Goal: Transaction & Acquisition: Purchase product/service

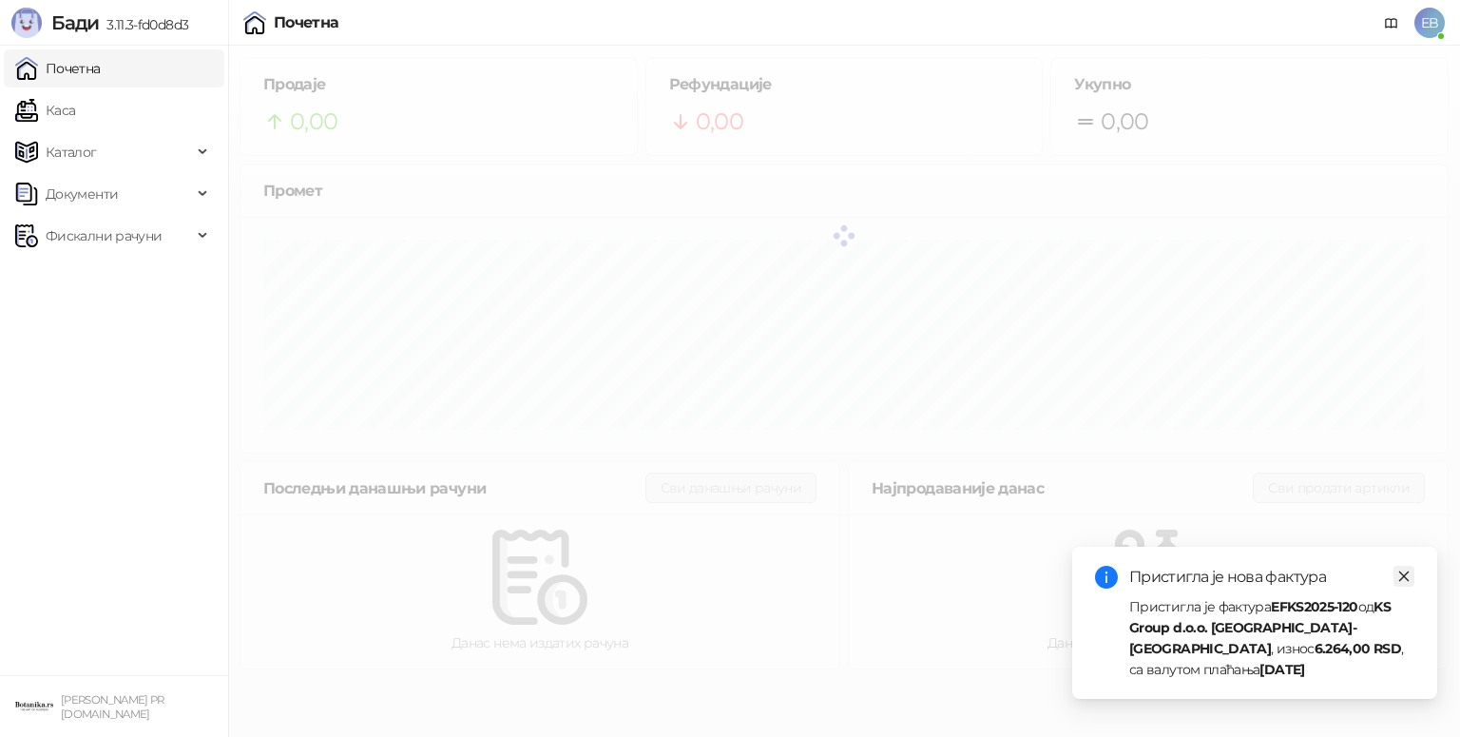
click at [1404, 571] on icon "close" at bounding box center [1404, 576] width 13 height 13
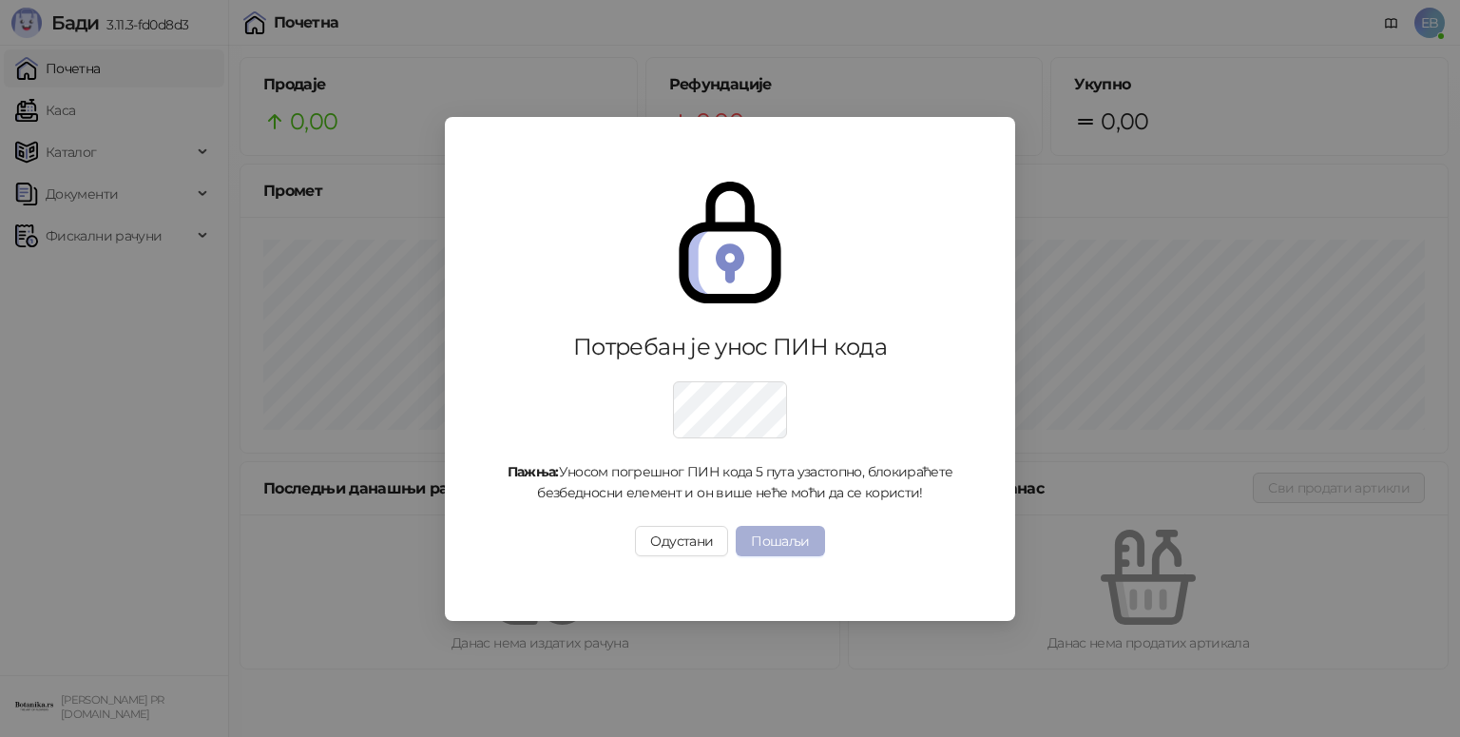
click at [799, 547] on button "Пошаљи" at bounding box center [780, 541] width 88 height 30
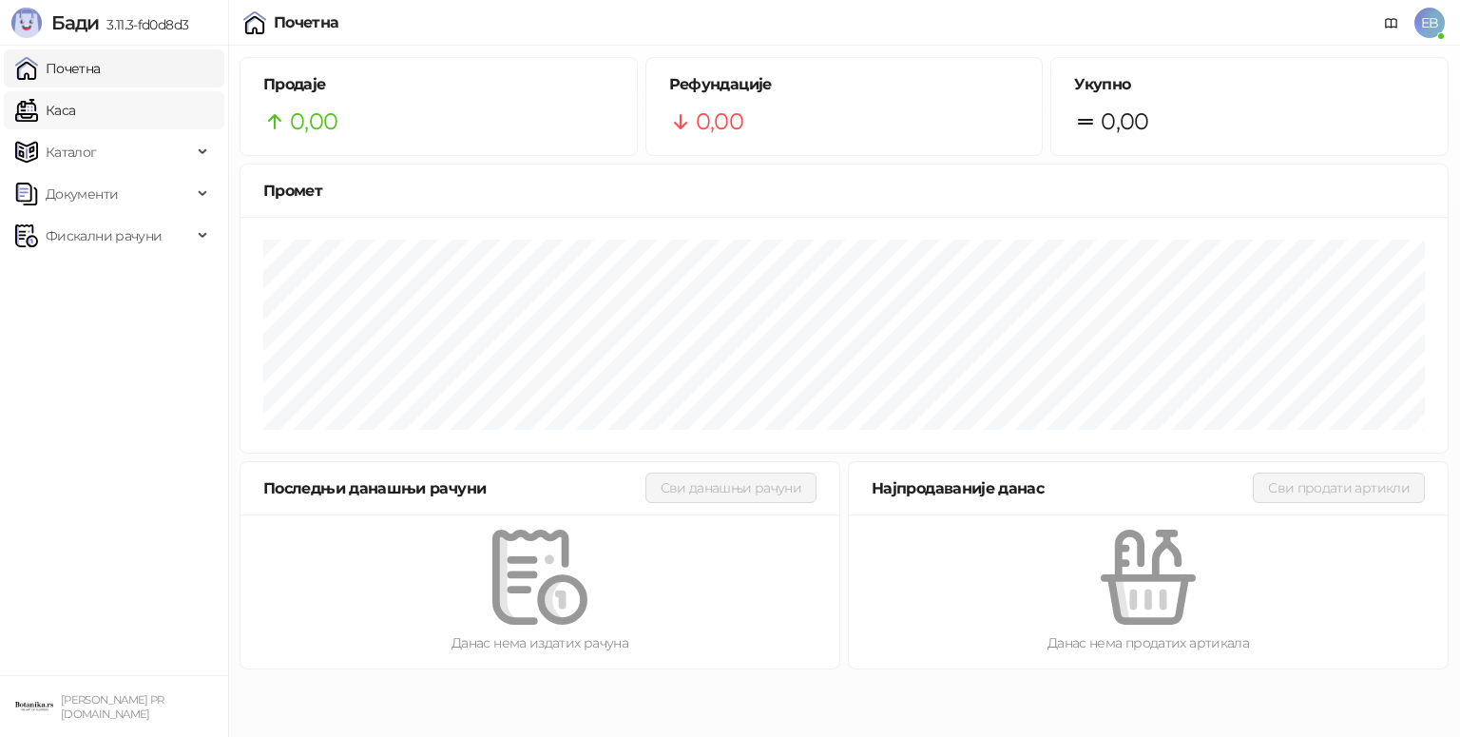
click at [75, 120] on link "Каса" at bounding box center [45, 110] width 60 height 38
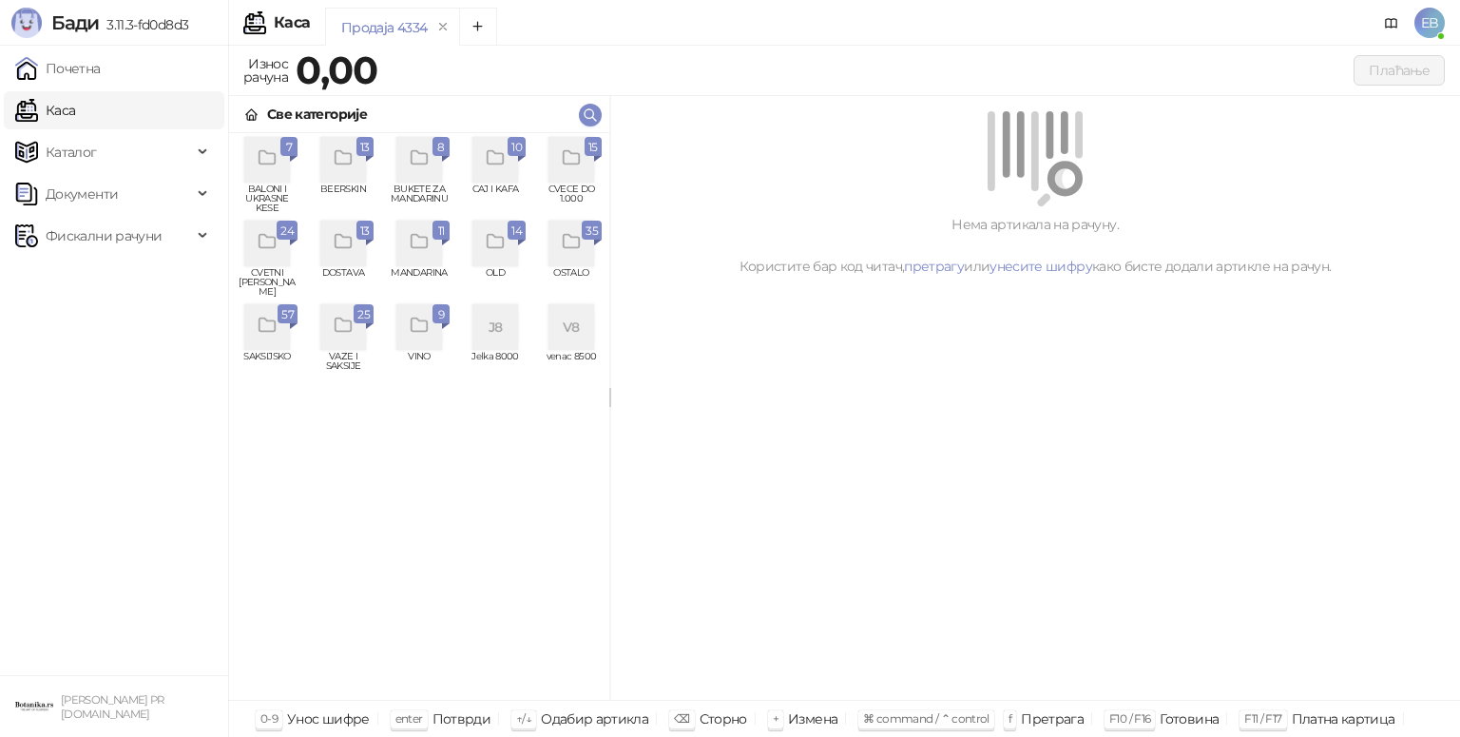
click at [577, 157] on icon "grid" at bounding box center [572, 158] width 22 height 22
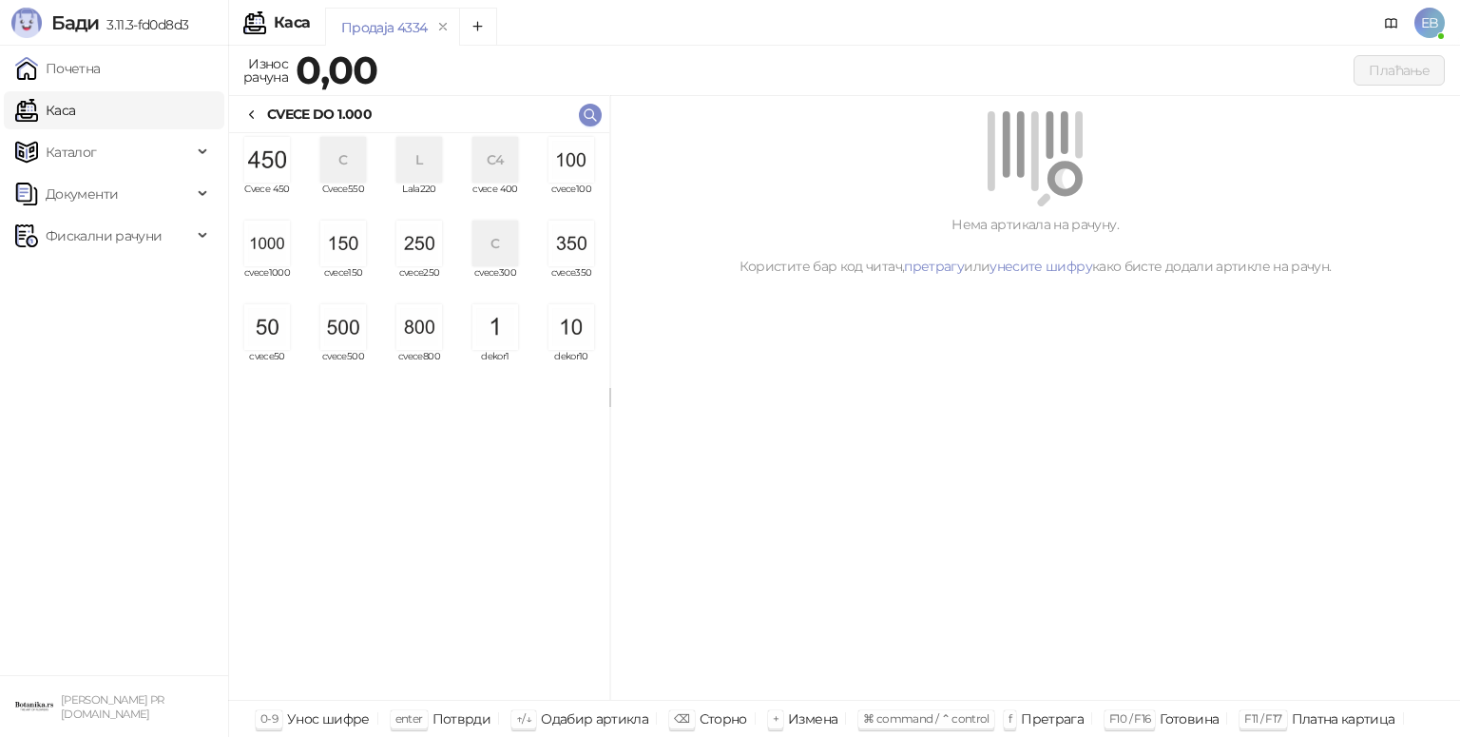
click at [284, 247] on img "grid" at bounding box center [267, 244] width 46 height 46
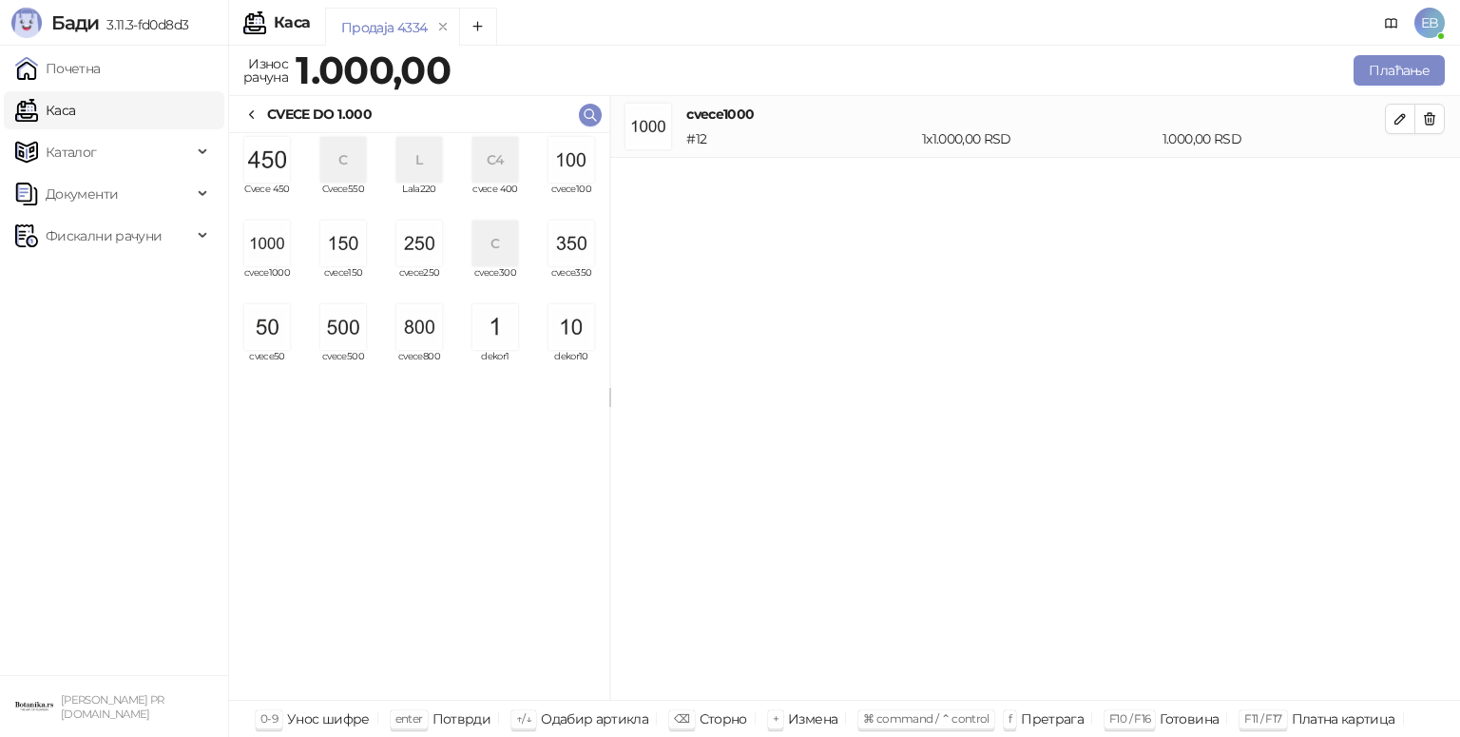
click at [284, 247] on img "grid" at bounding box center [267, 244] width 46 height 46
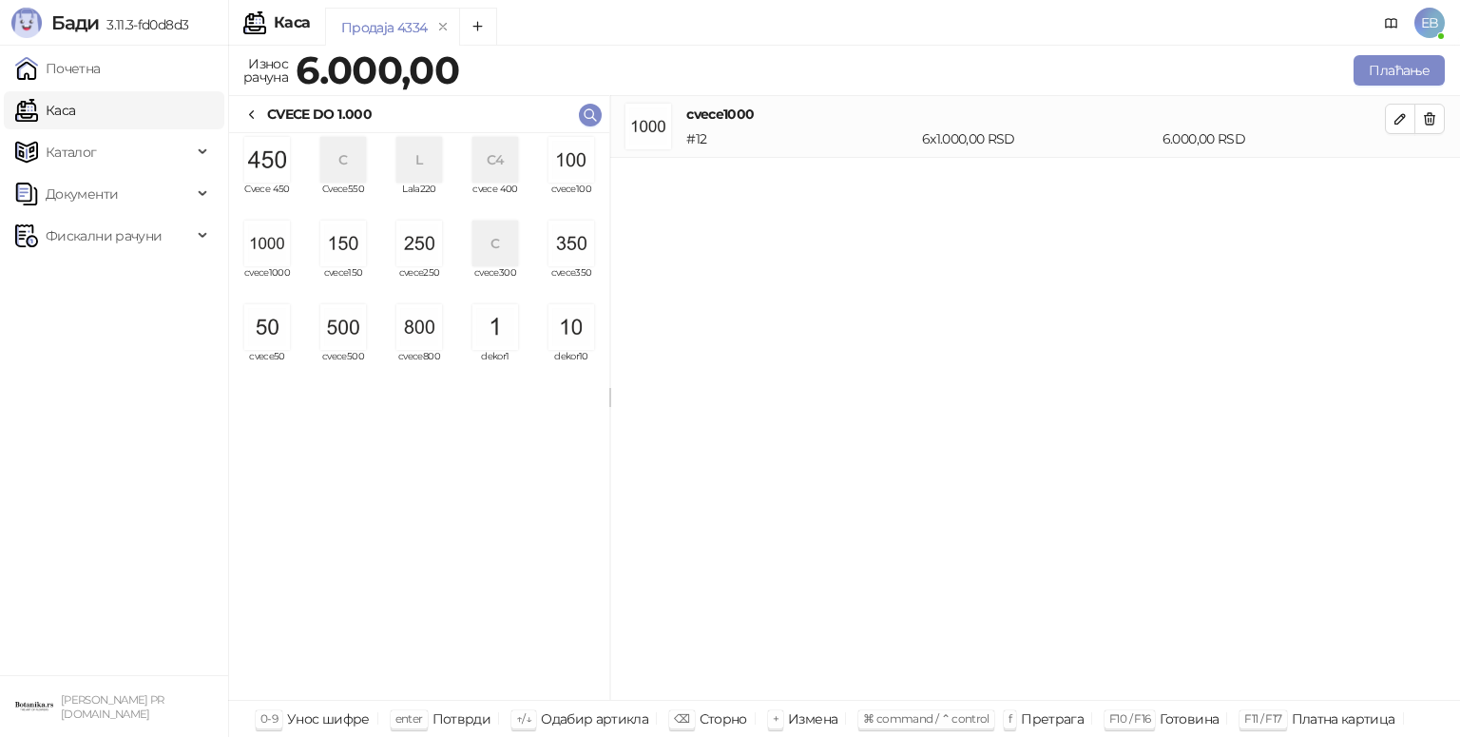
click at [436, 253] on img "grid" at bounding box center [419, 244] width 46 height 46
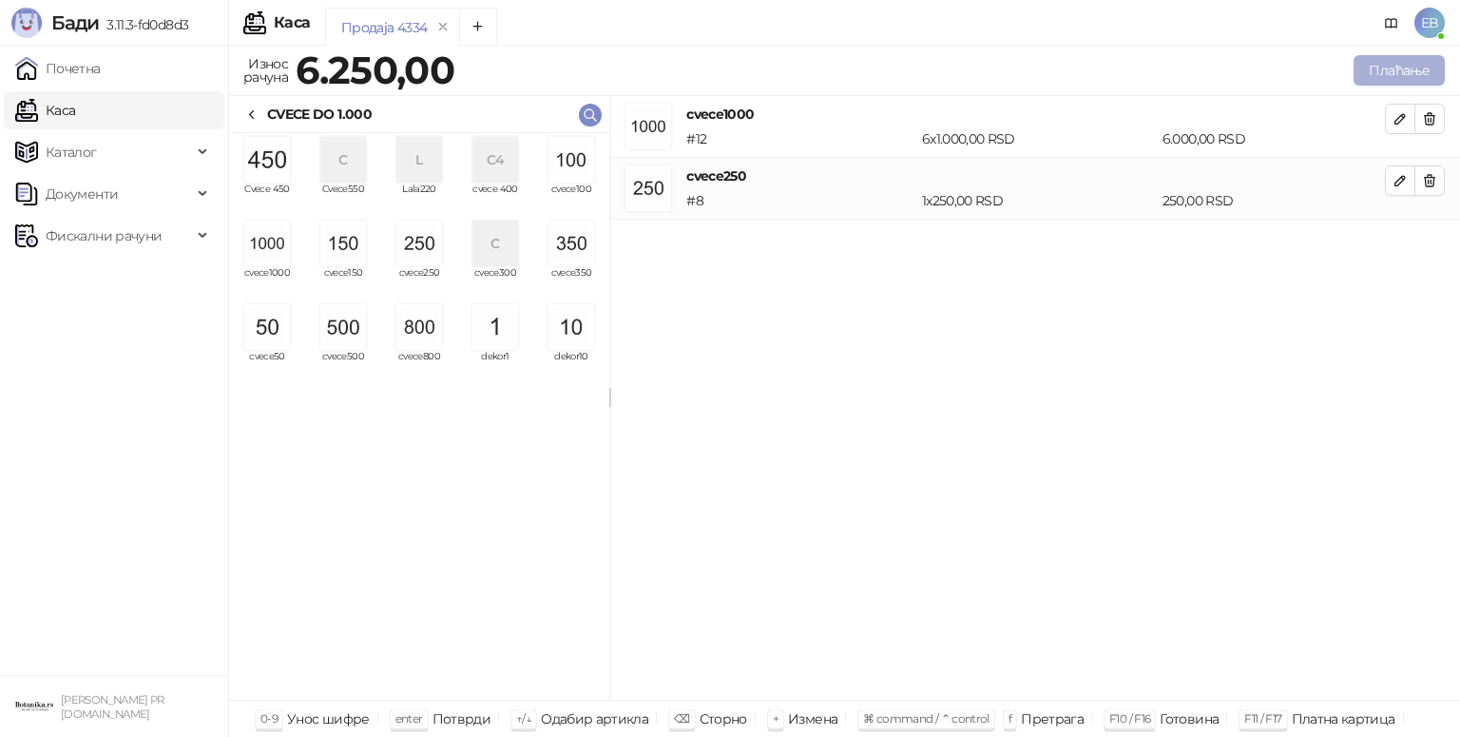
click at [1412, 70] on button "Плаћање" at bounding box center [1399, 70] width 91 height 30
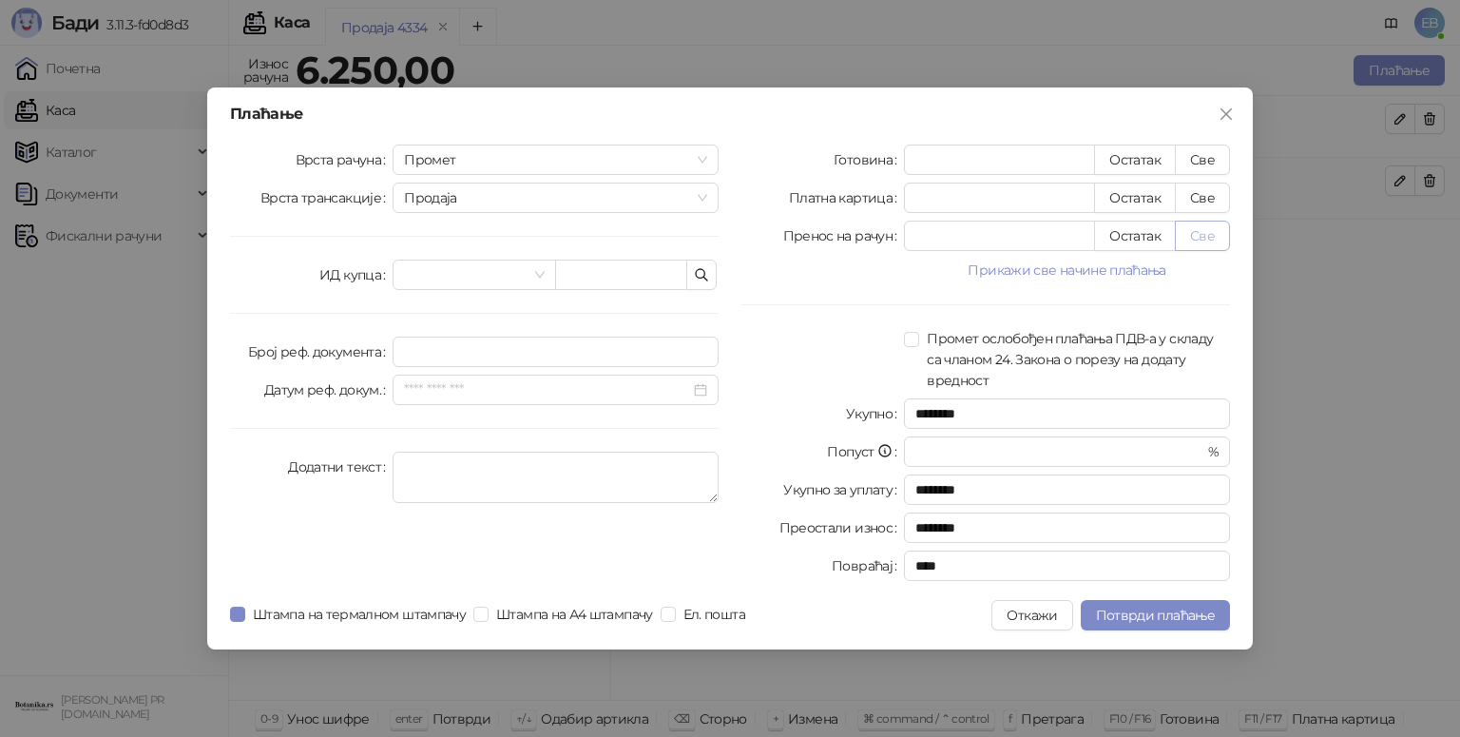
click at [1210, 242] on button "Све" at bounding box center [1202, 236] width 55 height 30
type input "****"
click at [1160, 612] on span "Потврди плаћање" at bounding box center [1155, 615] width 119 height 17
